Goal: Task Accomplishment & Management: Complete application form

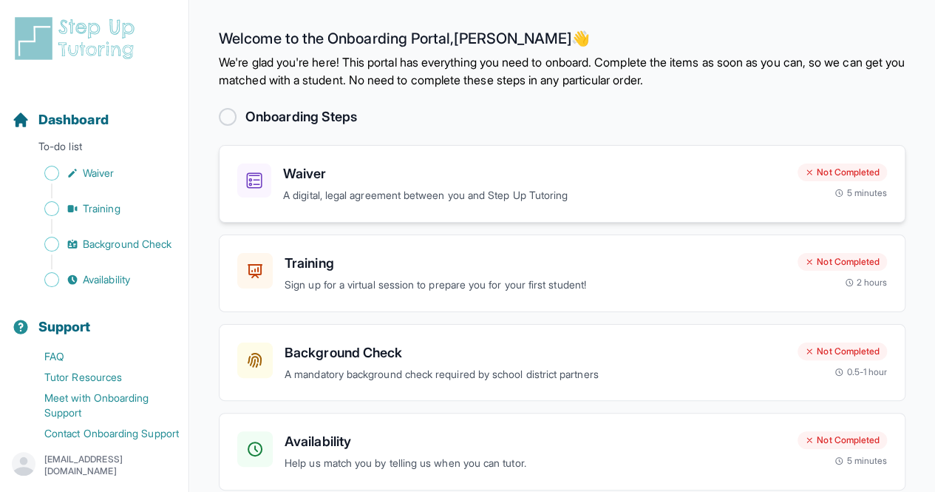
click at [490, 174] on h3 "Waiver" at bounding box center [534, 173] width 503 height 21
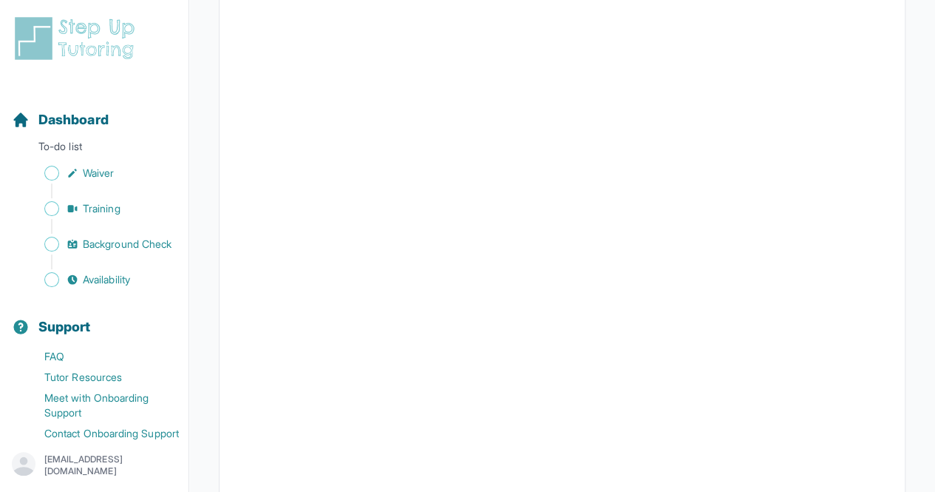
scroll to position [2180, 0]
click at [73, 147] on p "To-do list" at bounding box center [94, 149] width 177 height 21
click at [78, 129] on span "Dashboard" at bounding box center [73, 119] width 70 height 21
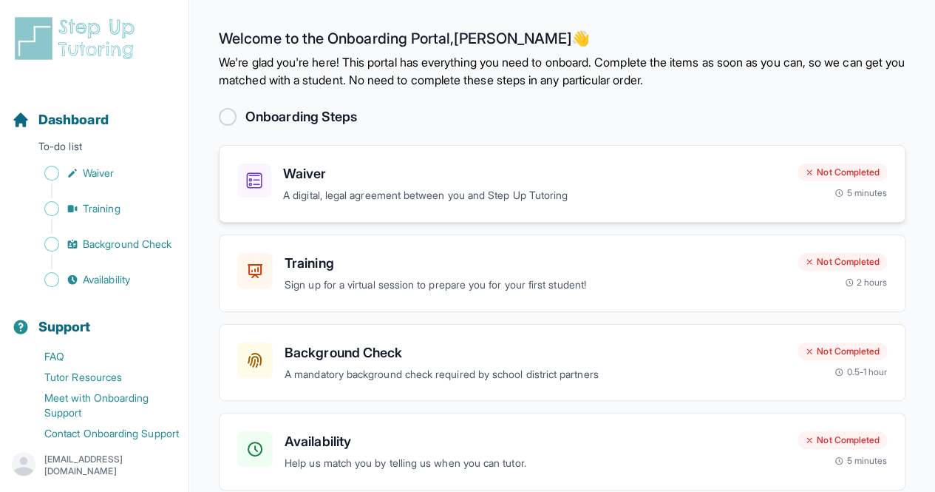
click at [427, 186] on div "Waiver A digital, legal agreement between you and Step Up Tutoring" at bounding box center [534, 183] width 503 height 41
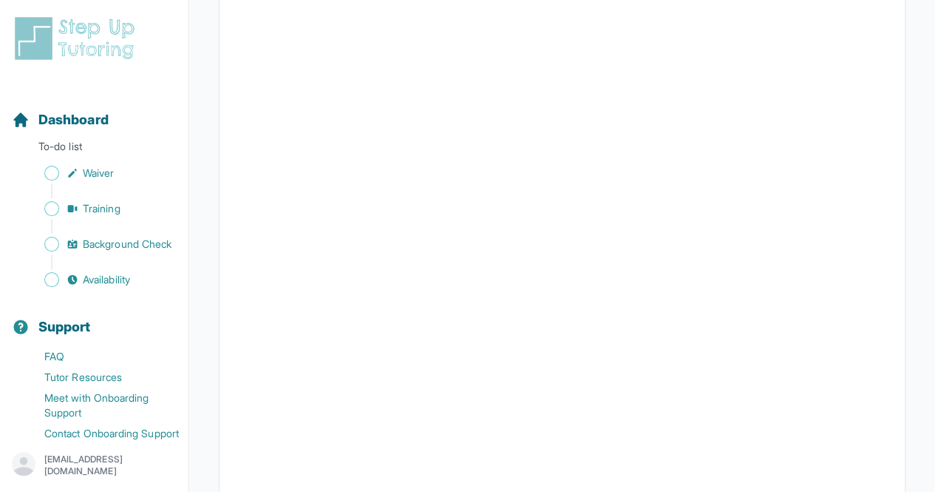
scroll to position [2640, 0]
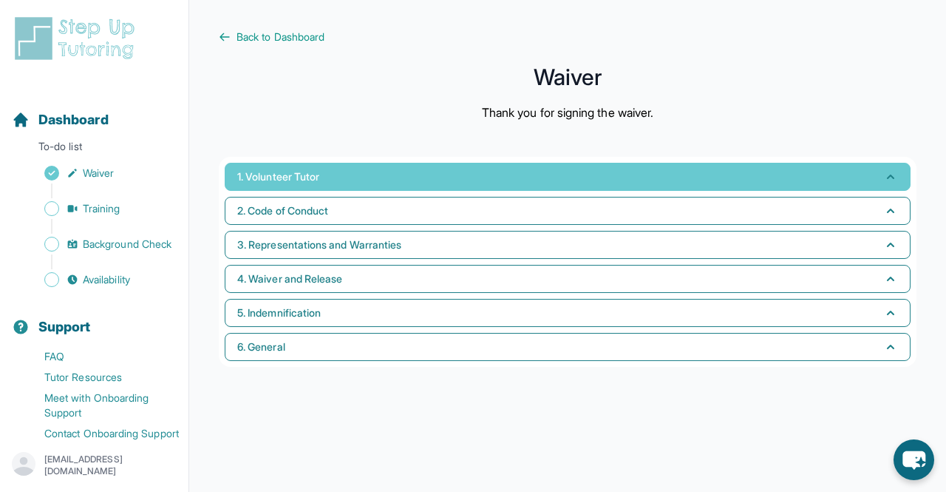
click at [345, 169] on button "1. Volunteer Tutor" at bounding box center [568, 177] width 686 height 28
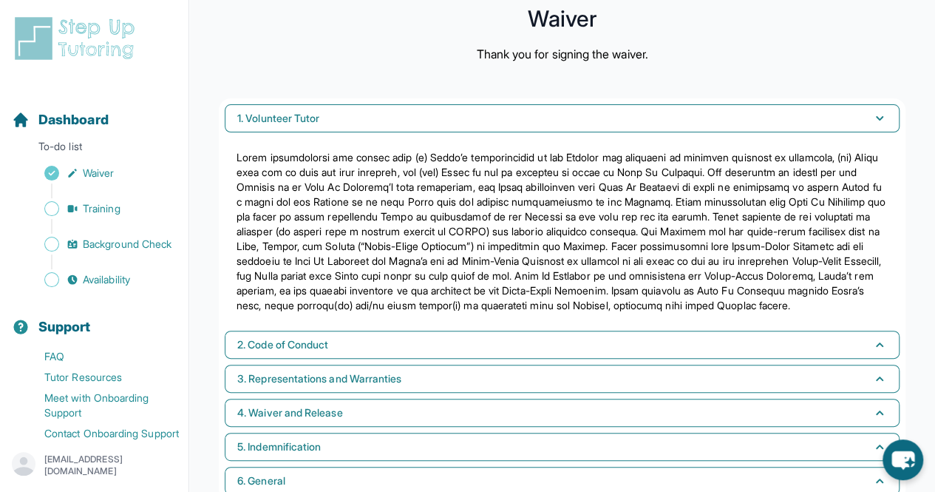
scroll to position [60, 0]
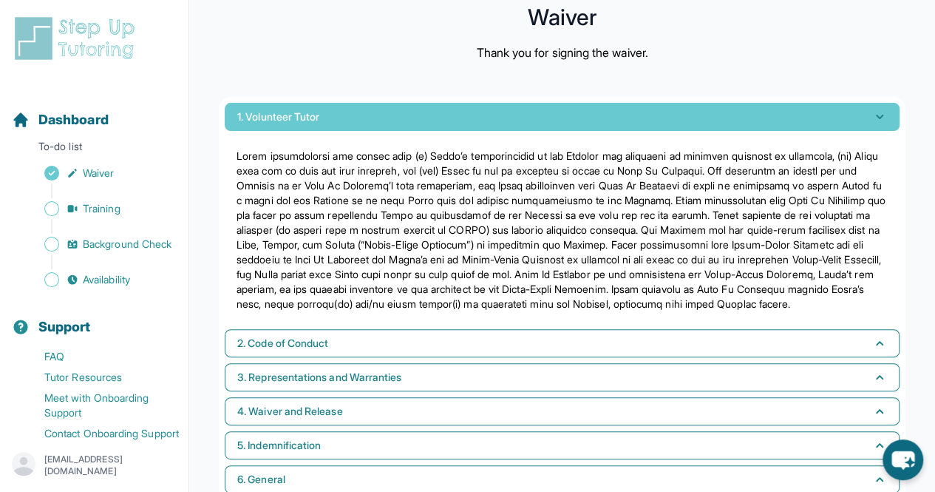
click at [410, 105] on button "1. Volunteer Tutor" at bounding box center [562, 117] width 675 height 28
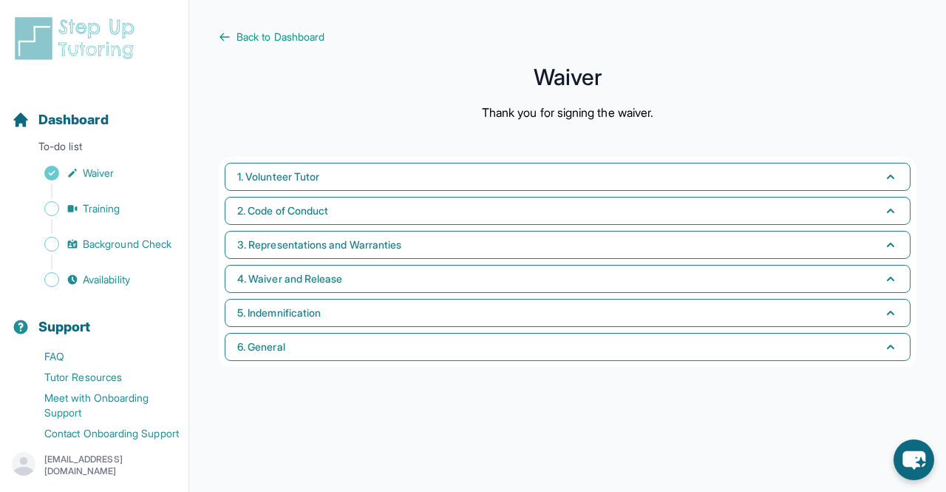
click at [277, 16] on main "Back to Dashboard Waiver Thank you for signing the waiver. 1. Volunteer Tutor 2…" at bounding box center [567, 246] width 757 height 492
click at [278, 24] on main "Back to Dashboard Waiver Thank you for signing the waiver. 1. Volunteer Tutor 2…" at bounding box center [567, 246] width 757 height 492
click at [280, 40] on span "Back to Dashboard" at bounding box center [281, 37] width 88 height 15
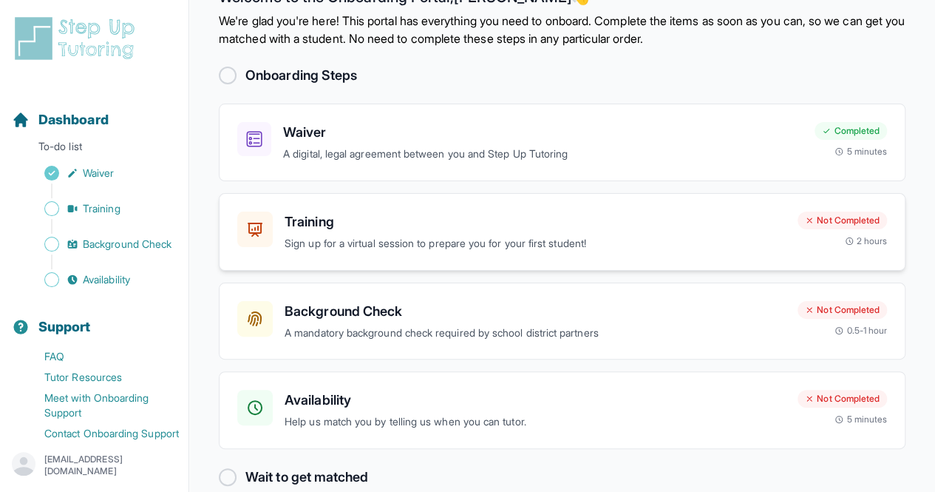
scroll to position [64, 0]
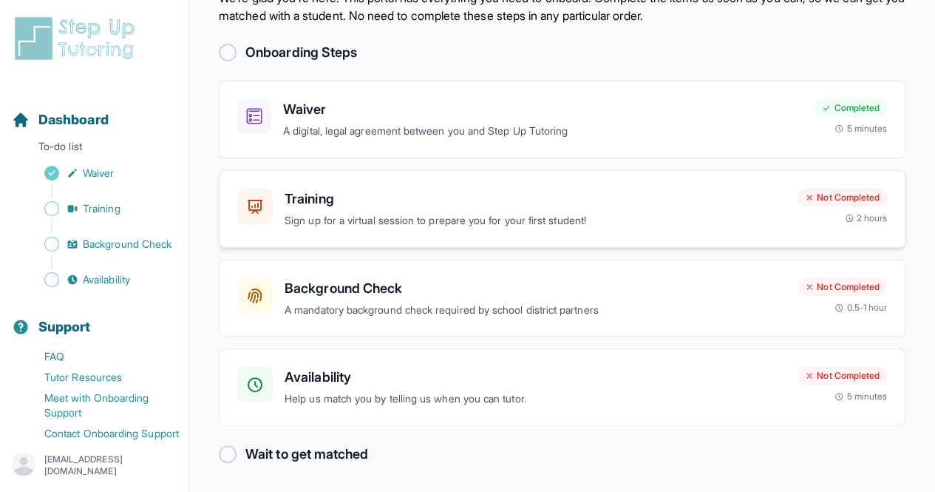
click at [464, 218] on p "Sign up for a virtual session to prepare you for your first student!" at bounding box center [535, 220] width 501 height 17
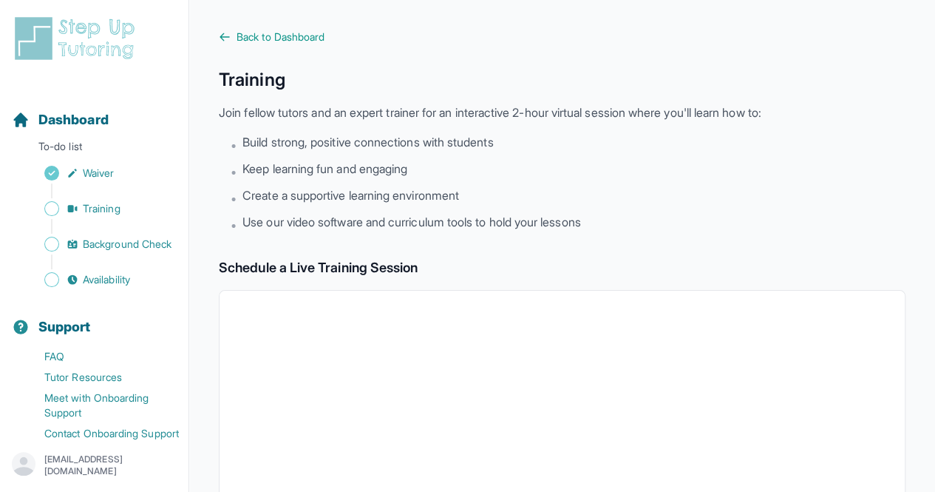
click at [248, 35] on span "Back to Dashboard" at bounding box center [281, 37] width 88 height 15
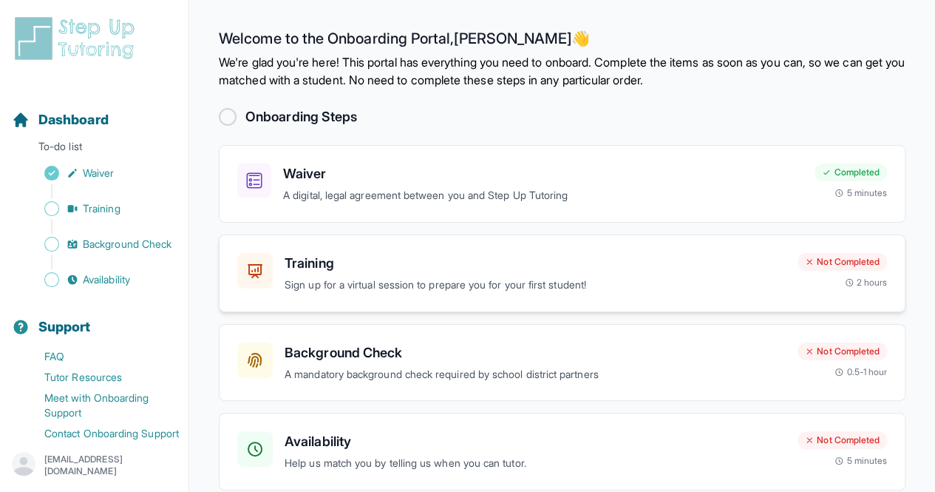
click at [441, 269] on h3 "Training" at bounding box center [535, 263] width 501 height 21
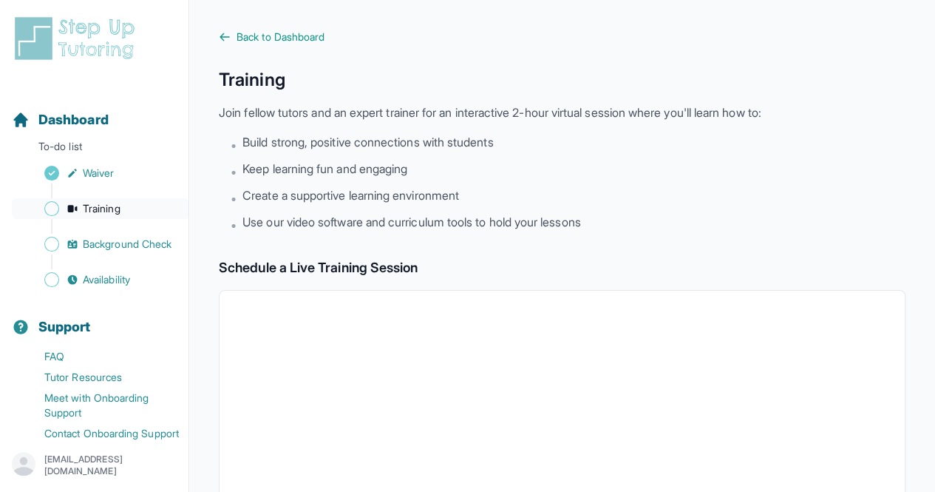
click at [70, 201] on link "Training" at bounding box center [100, 208] width 177 height 21
click at [84, 207] on span "Training" at bounding box center [102, 208] width 38 height 15
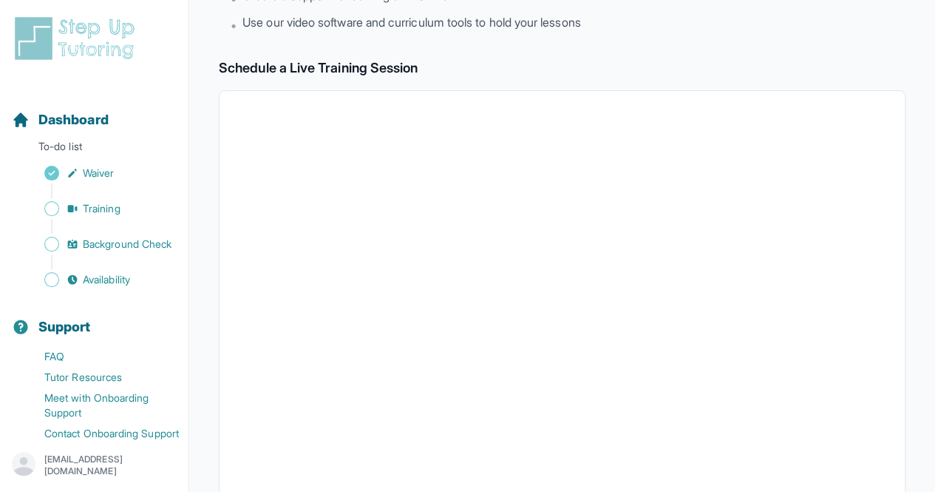
scroll to position [181, 0]
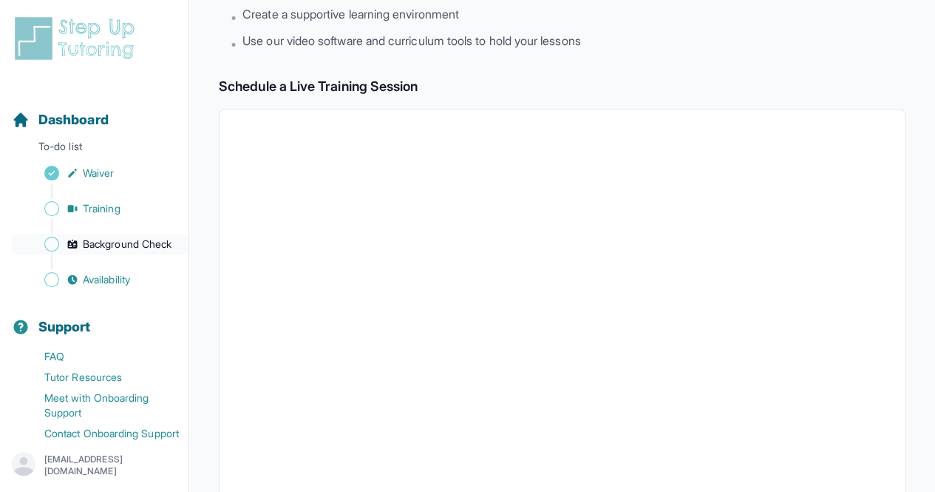
click at [130, 251] on span "Background Check" at bounding box center [127, 244] width 89 height 15
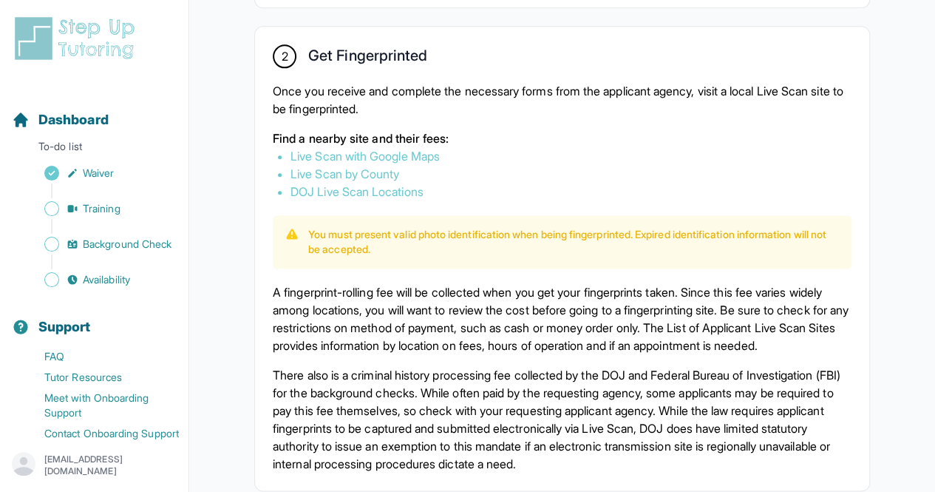
scroll to position [831, 0]
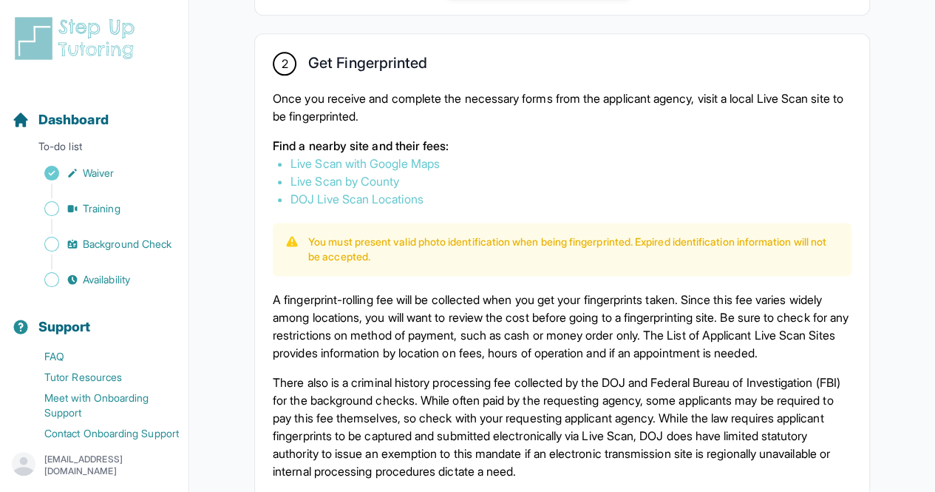
click at [402, 160] on link "Live Scan with Google Maps" at bounding box center [365, 163] width 149 height 15
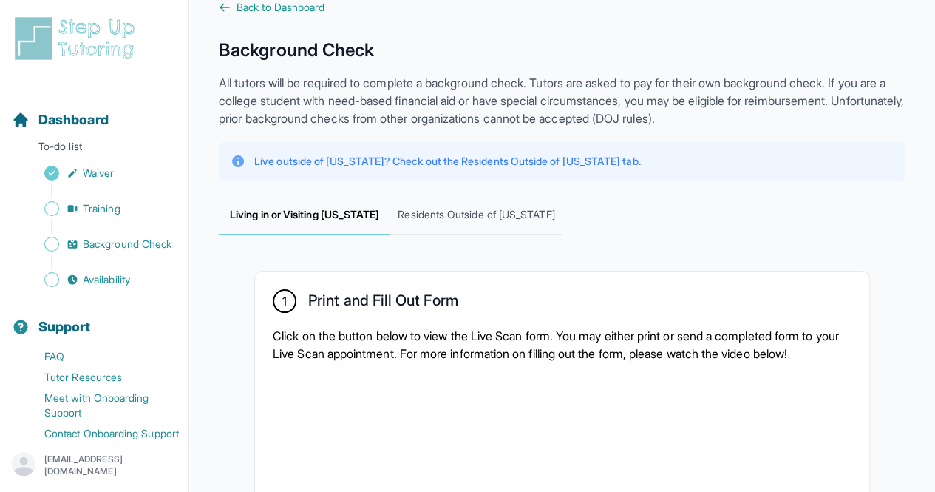
scroll to position [0, 0]
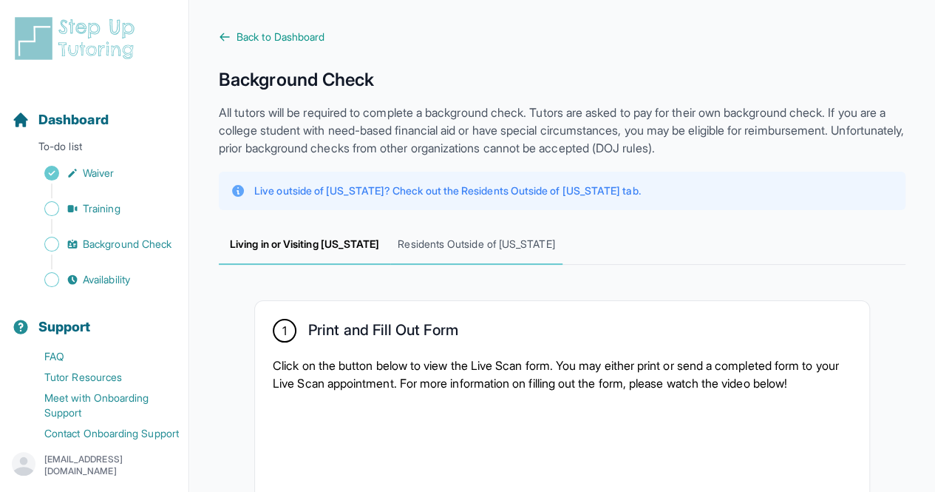
click at [447, 246] on span "Residents Outside of [US_STATE]" at bounding box center [476, 245] width 172 height 40
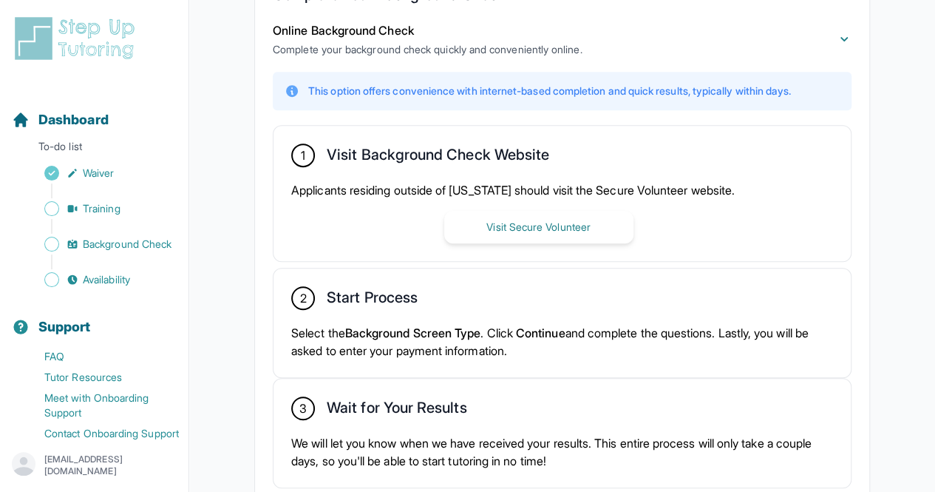
scroll to position [334, 0]
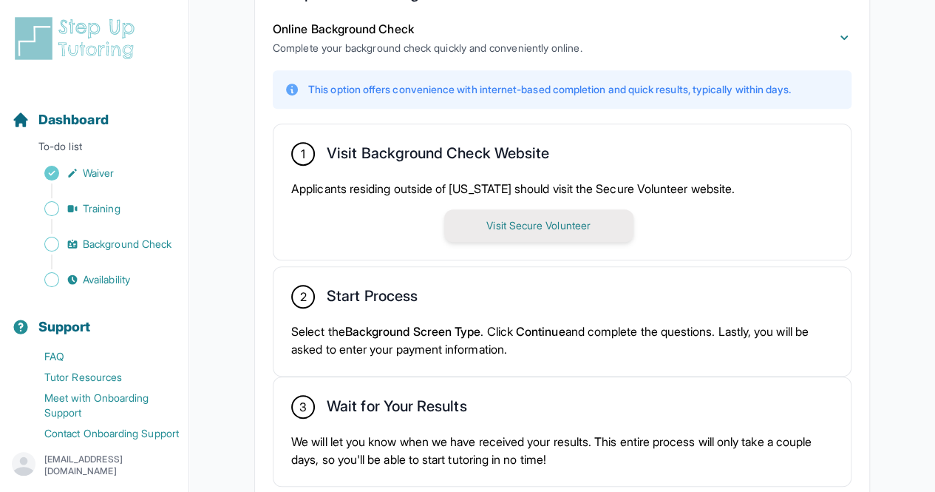
click at [533, 219] on button "Visit Secure Volunteer" at bounding box center [538, 225] width 189 height 33
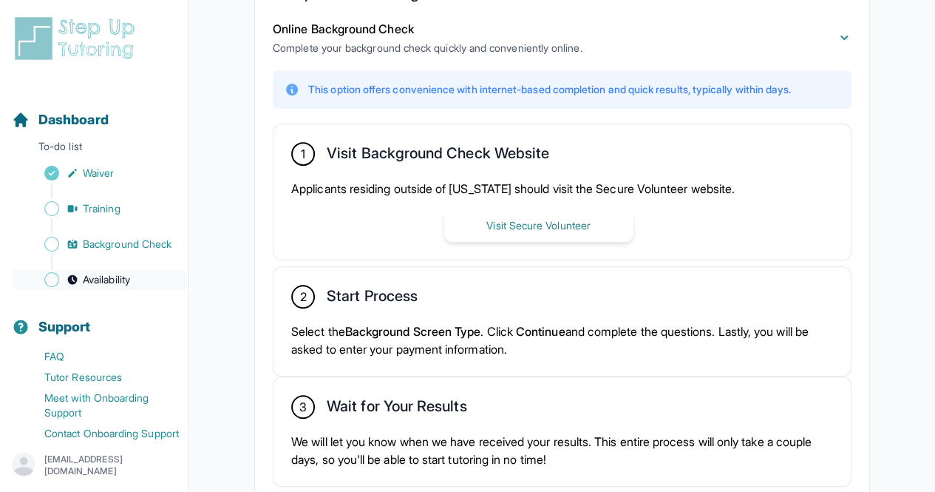
click at [121, 287] on span "Availability" at bounding box center [106, 279] width 47 height 15
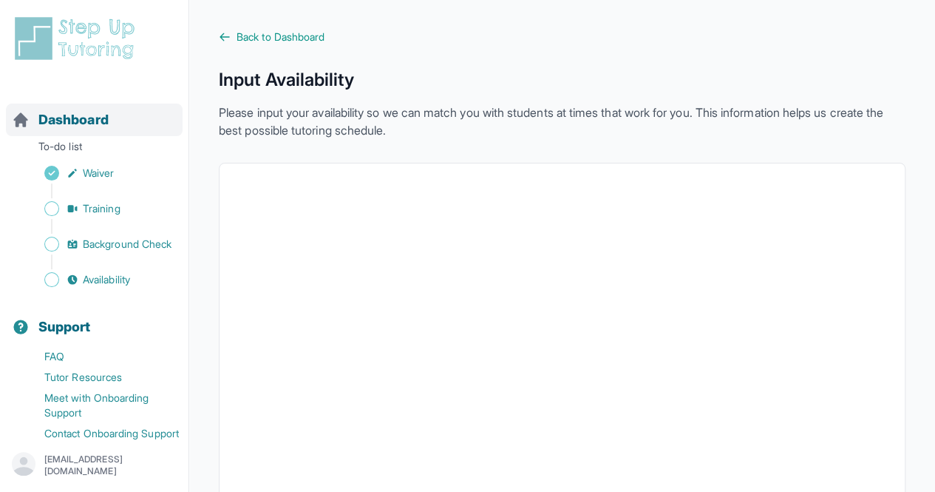
click at [93, 118] on span "Dashboard" at bounding box center [73, 119] width 70 height 21
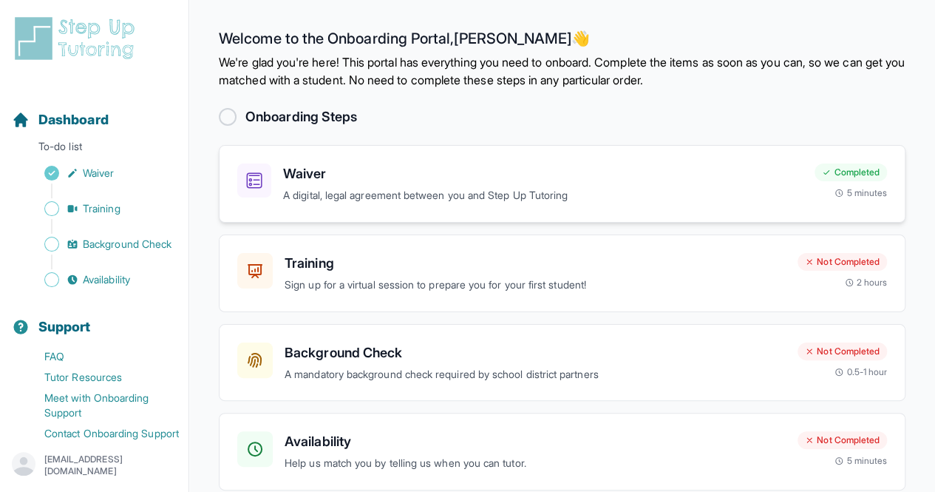
scroll to position [64, 0]
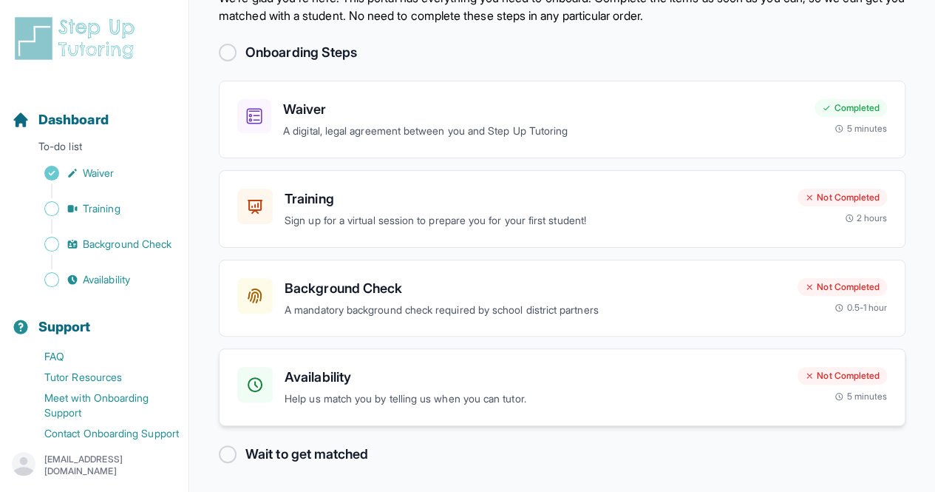
click at [403, 385] on h3 "Availability" at bounding box center [535, 377] width 501 height 21
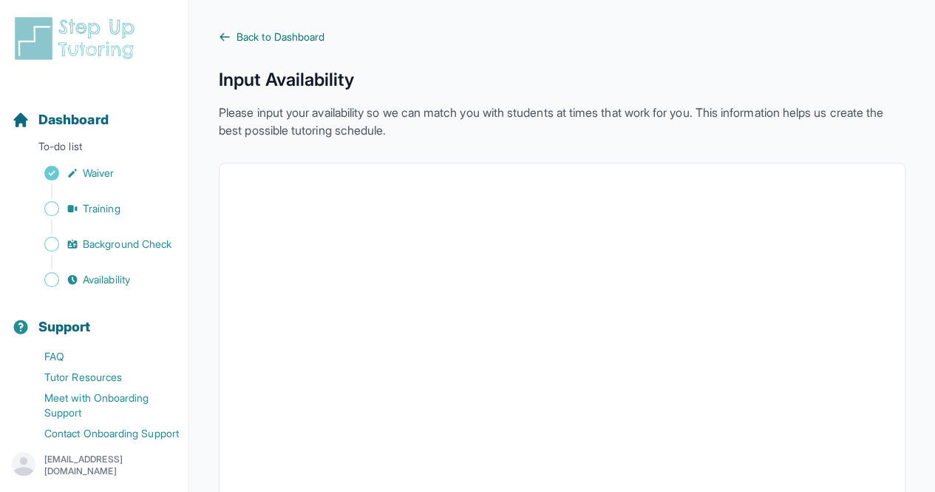
click at [303, 38] on span "Back to Dashboard" at bounding box center [281, 37] width 88 height 15
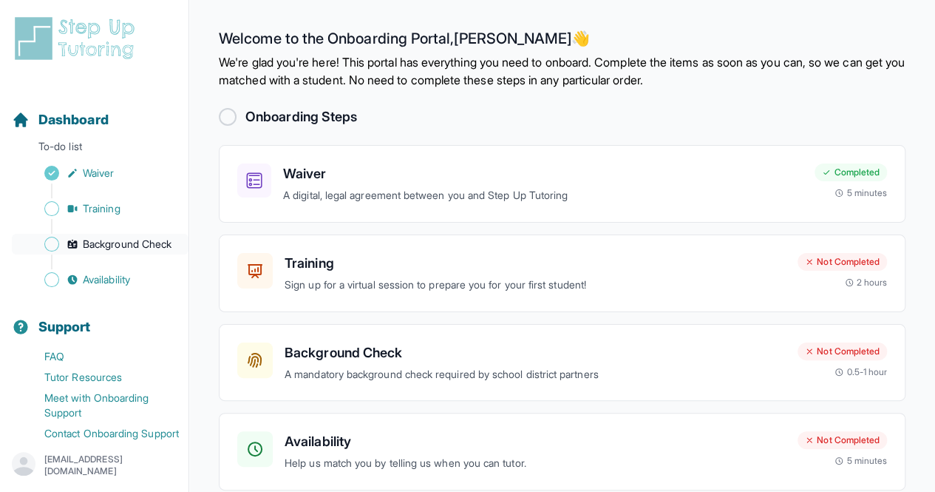
click at [109, 248] on span "Background Check" at bounding box center [127, 244] width 89 height 15
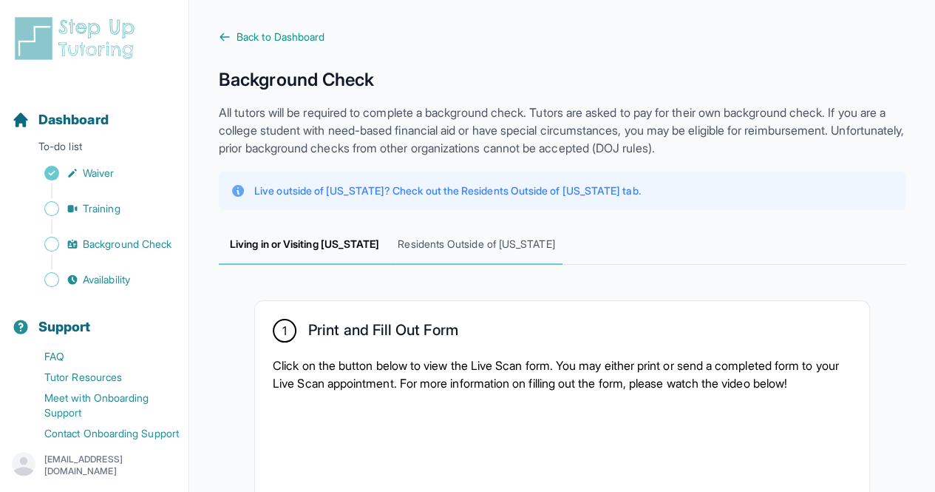
click at [439, 254] on span "Residents Outside of [US_STATE]" at bounding box center [476, 245] width 172 height 40
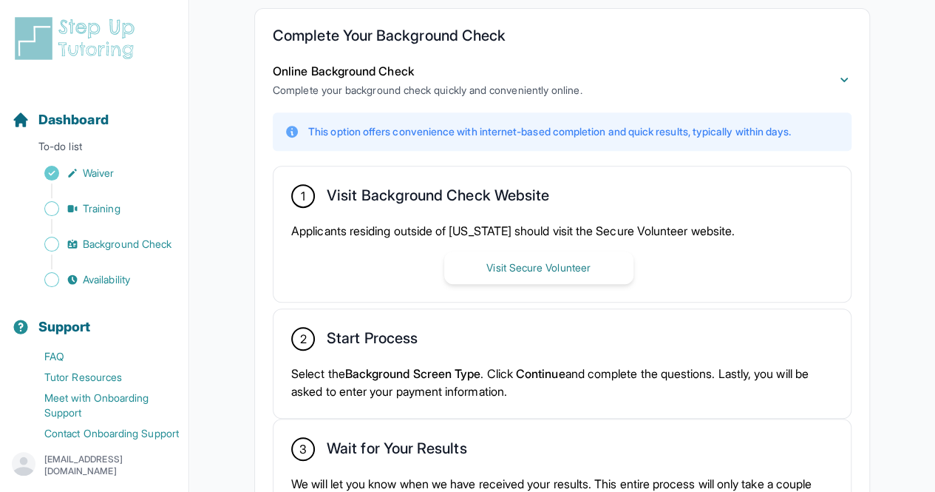
scroll to position [294, 0]
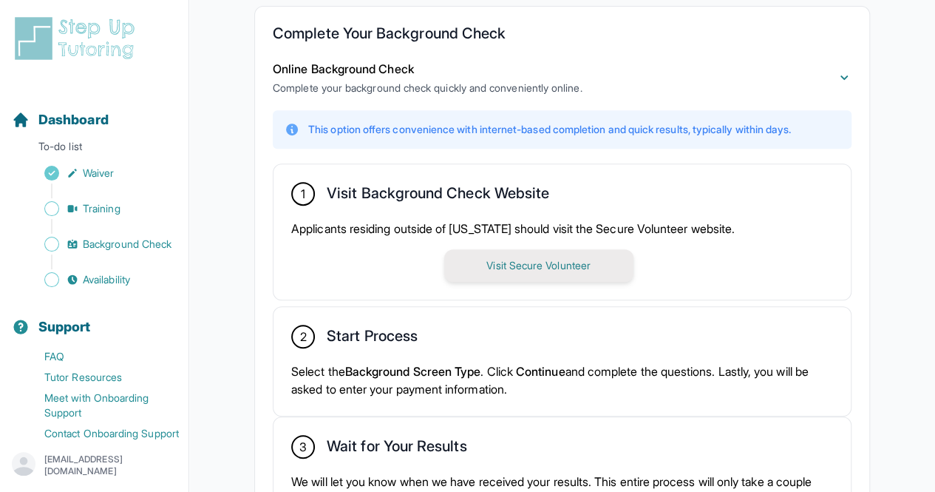
click at [471, 259] on button "Visit Secure Volunteer" at bounding box center [538, 265] width 189 height 33
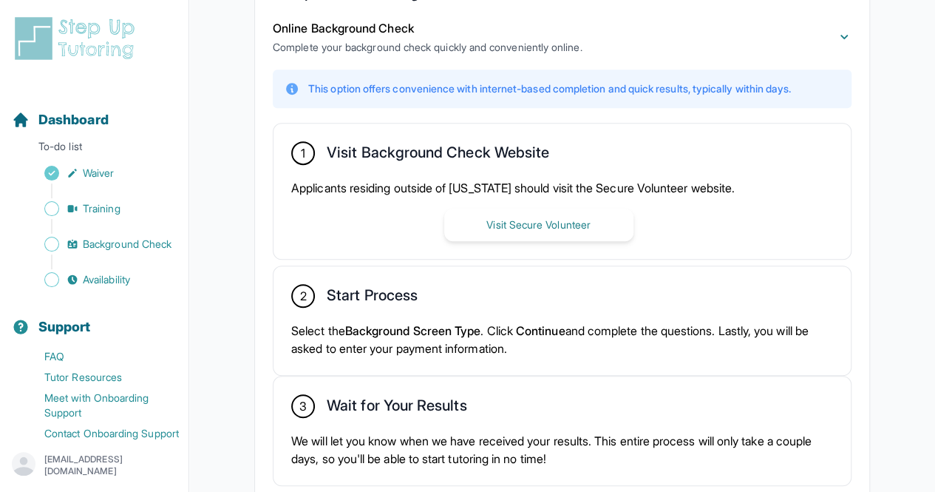
scroll to position [357, 0]
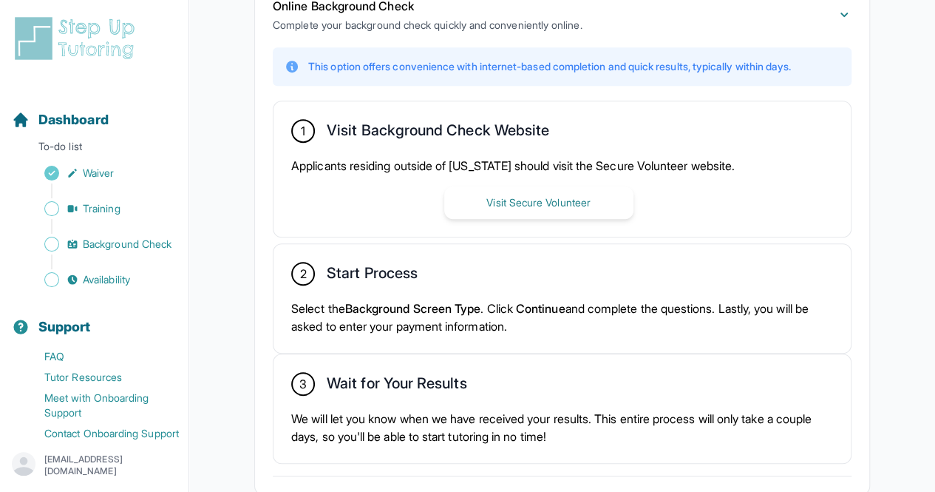
click at [493, 280] on div "2 Start Process" at bounding box center [562, 275] width 542 height 26
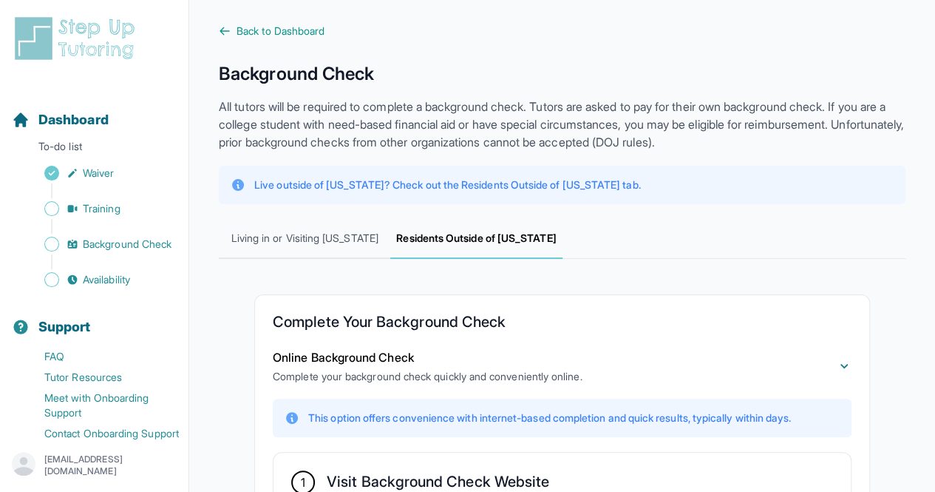
scroll to position [0, 0]
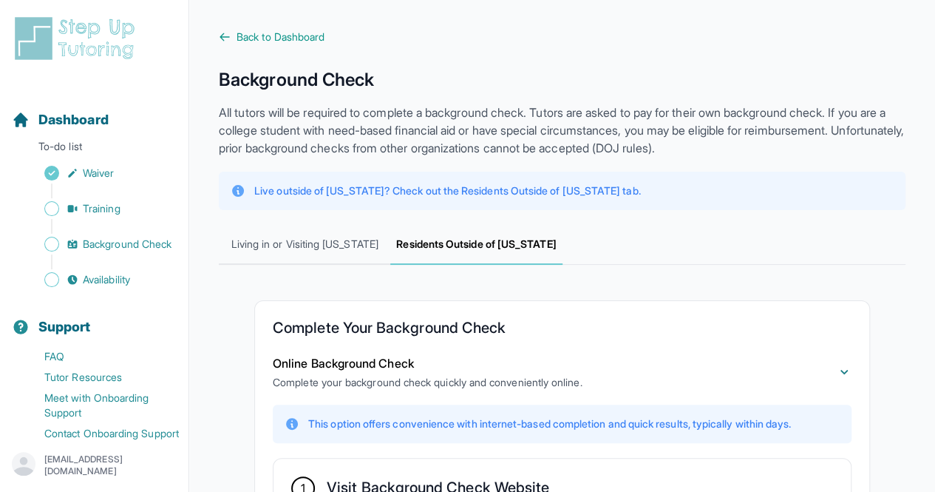
click at [117, 305] on nav "Dashboard To-do list Waiver Training Background Check Availability Support FAQ …" at bounding box center [94, 265] width 189 height 358
click at [116, 287] on span "Availability" at bounding box center [106, 279] width 47 height 15
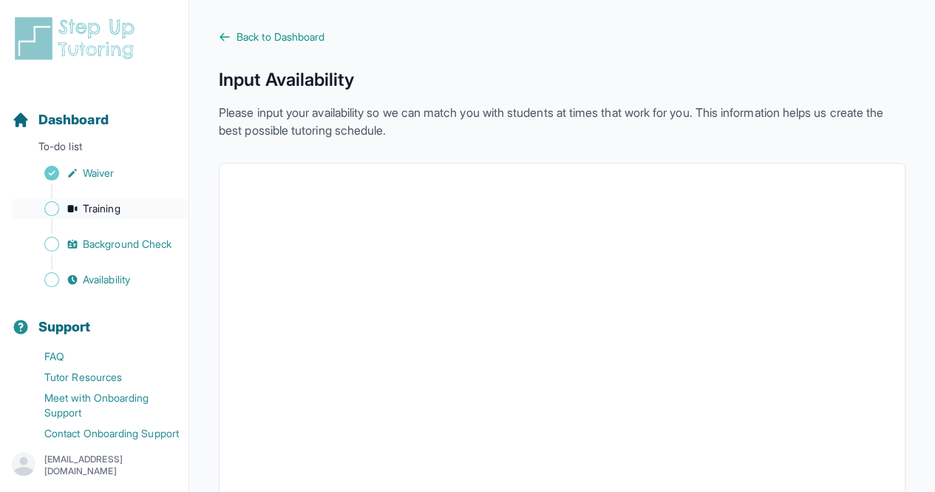
click at [95, 201] on span "Training" at bounding box center [102, 208] width 38 height 15
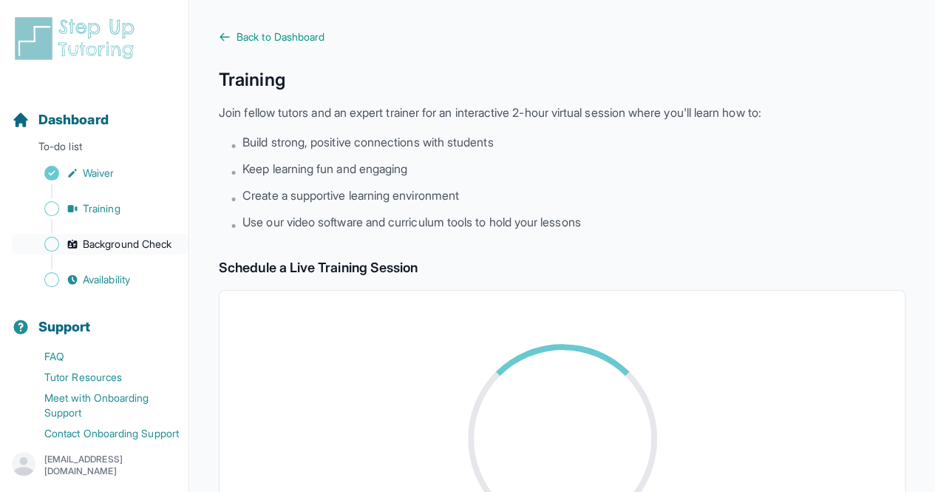
click at [106, 251] on span "Background Check" at bounding box center [127, 244] width 89 height 15
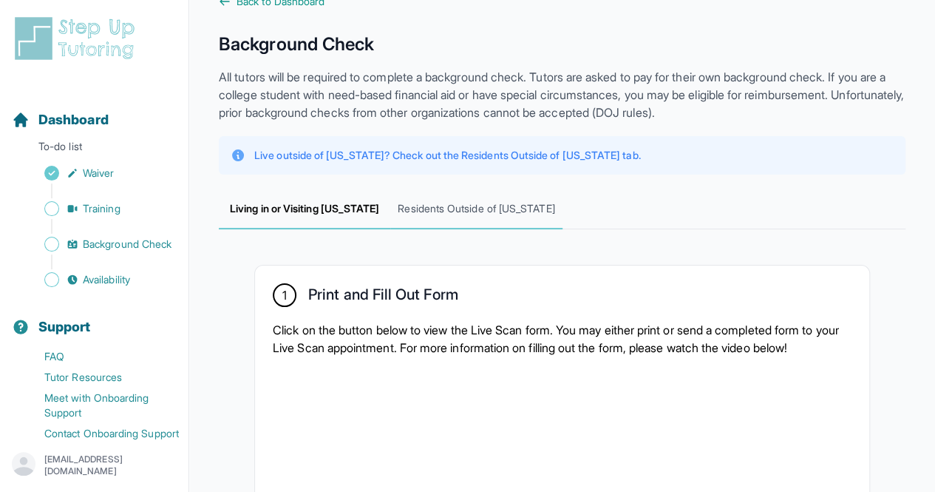
scroll to position [37, 0]
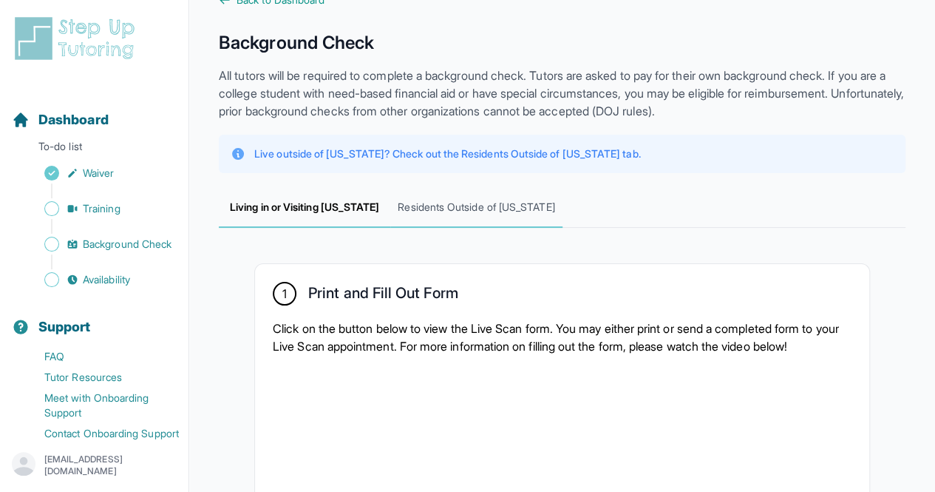
click at [460, 217] on span "Residents Outside of [US_STATE]" at bounding box center [476, 208] width 172 height 40
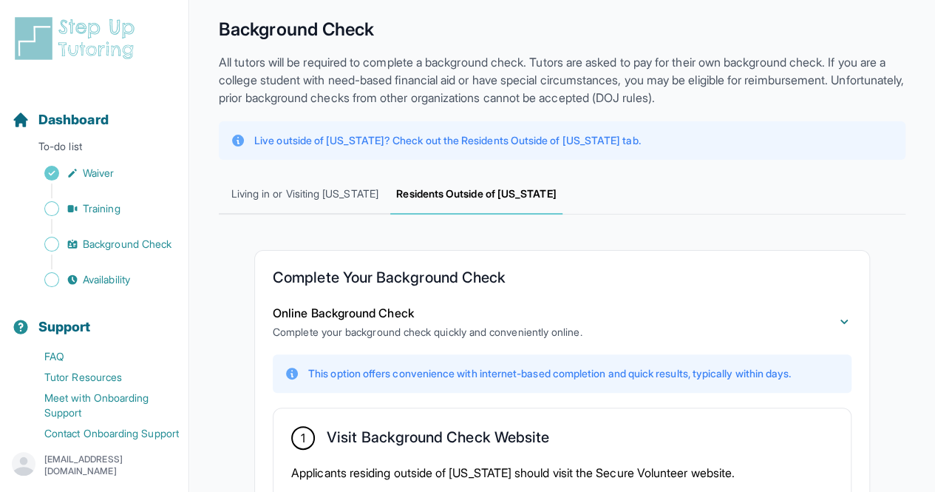
scroll to position [0, 0]
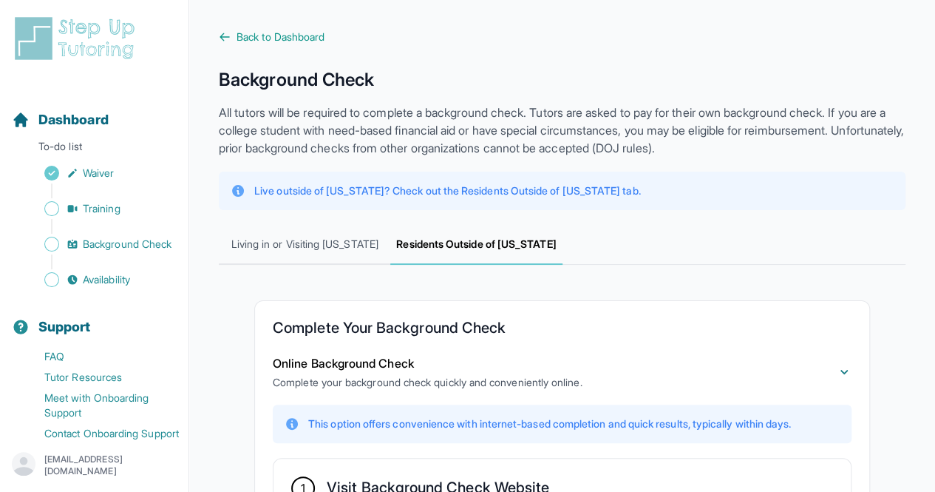
click at [72, 310] on button "Support" at bounding box center [94, 318] width 177 height 50
click at [78, 290] on link "Availability" at bounding box center [100, 279] width 177 height 21
